Goal: Task Accomplishment & Management: Manage account settings

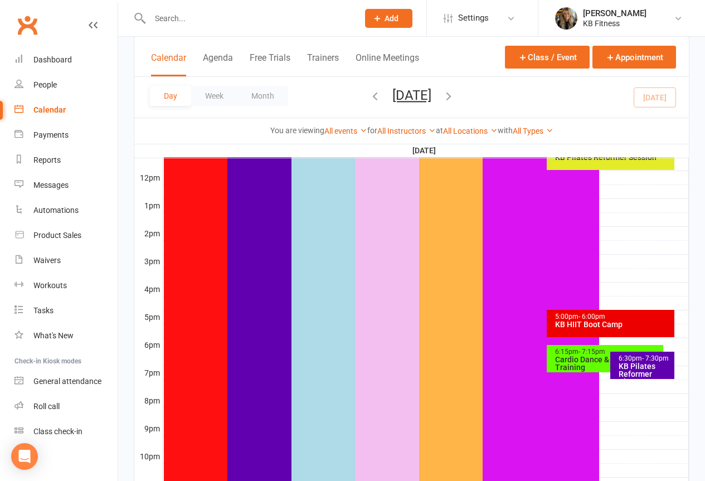
click at [557, 361] on div "Cardio Dance & Strength Training" at bounding box center [608, 364] width 106 height 16
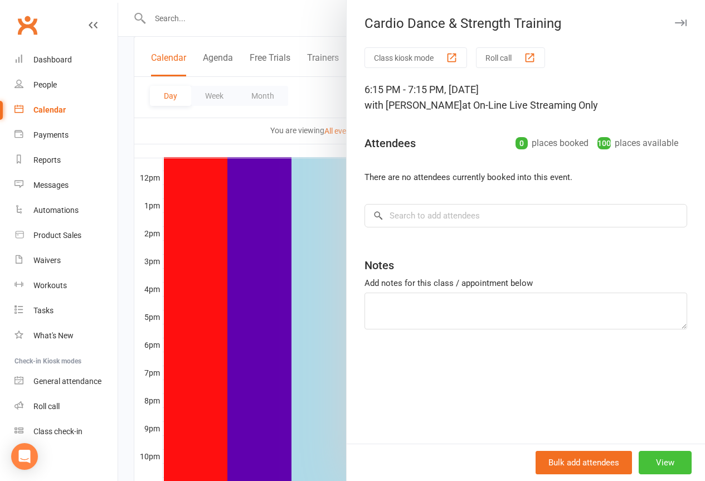
click at [663, 458] on button "View" at bounding box center [665, 462] width 53 height 23
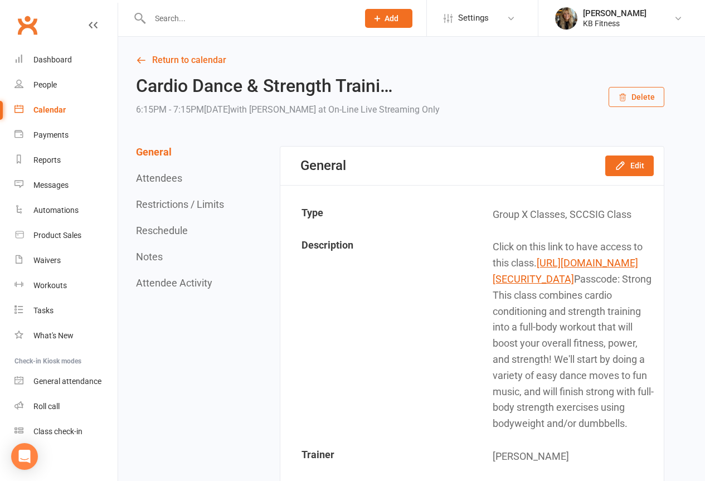
click at [632, 90] on button "Delete" at bounding box center [637, 97] width 56 height 20
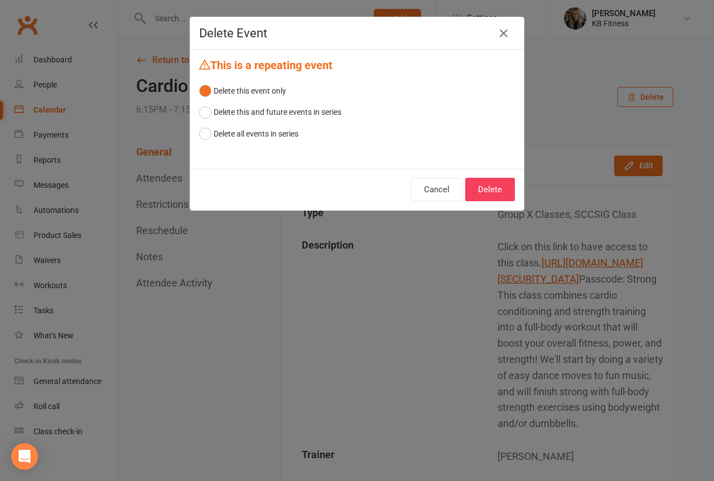
click at [481, 172] on div "Cancel Delete" at bounding box center [356, 189] width 333 height 41
click at [479, 183] on button "Delete" at bounding box center [490, 189] width 50 height 23
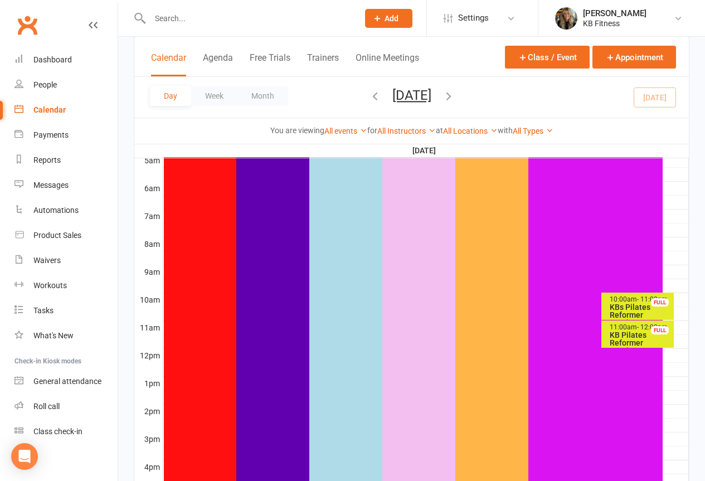
scroll to position [335, 0]
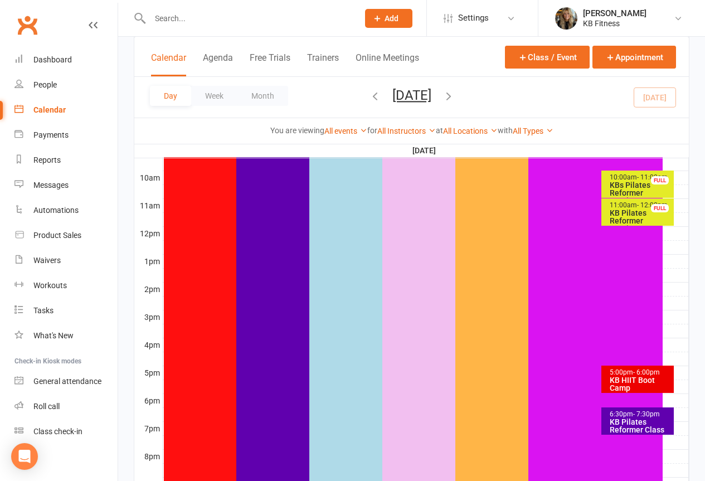
click at [623, 423] on div "KB Pilates Reformer Class" at bounding box center [640, 426] width 63 height 16
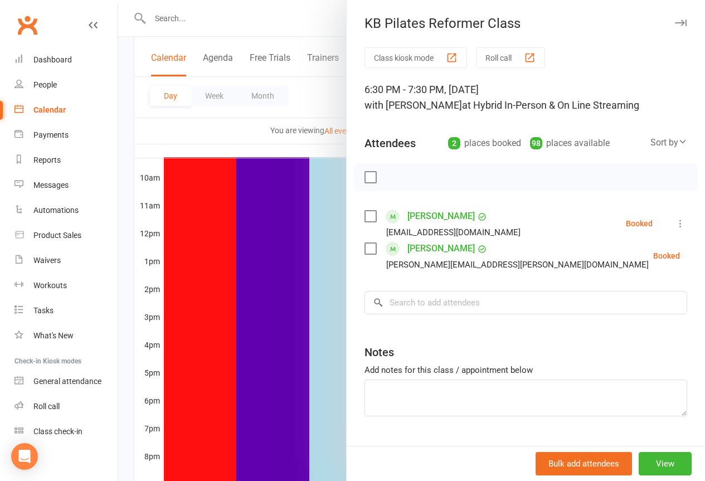
click at [675, 219] on icon at bounding box center [680, 223] width 11 height 11
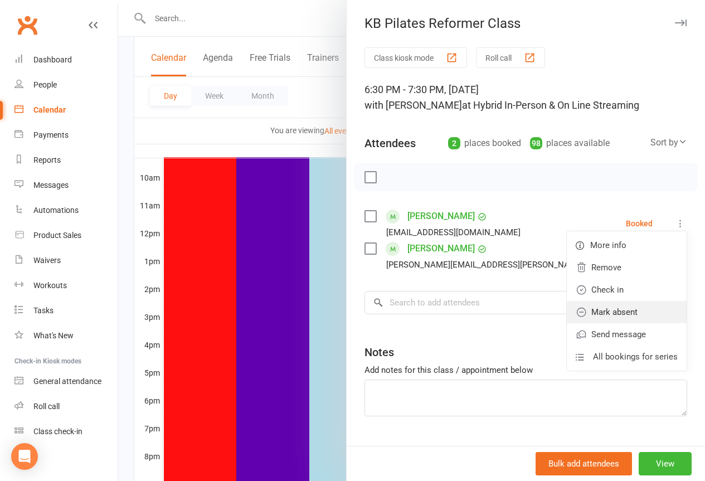
click at [599, 311] on link "Mark absent" at bounding box center [627, 312] width 120 height 22
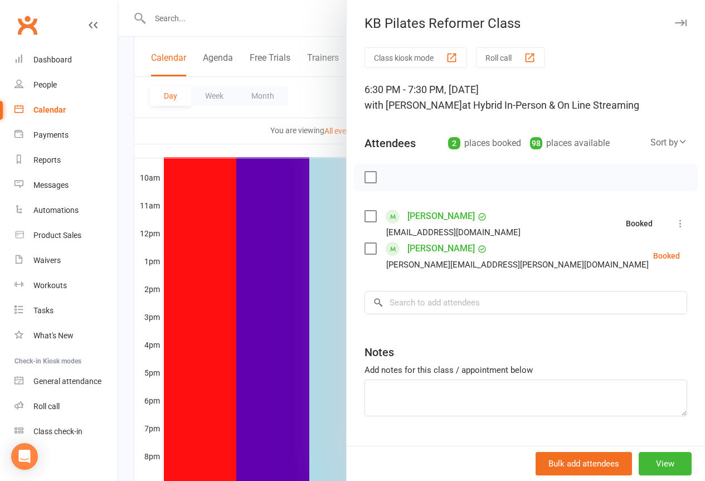
click at [675, 23] on icon "button" at bounding box center [681, 23] width 12 height 7
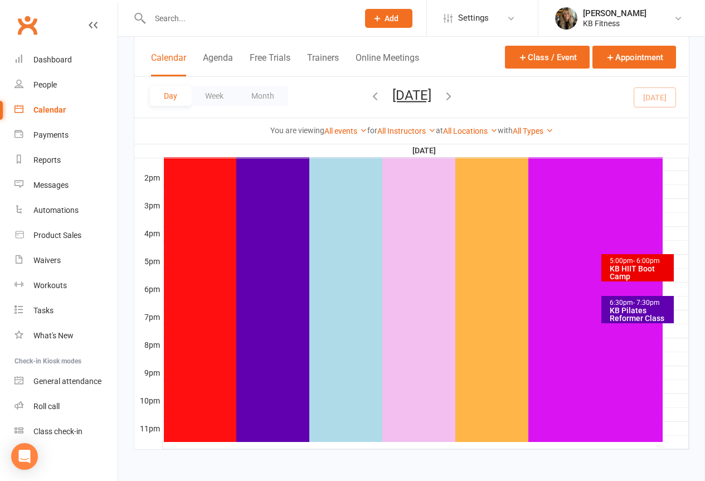
scroll to position [447, 0]
